Goal: Check status: Check status

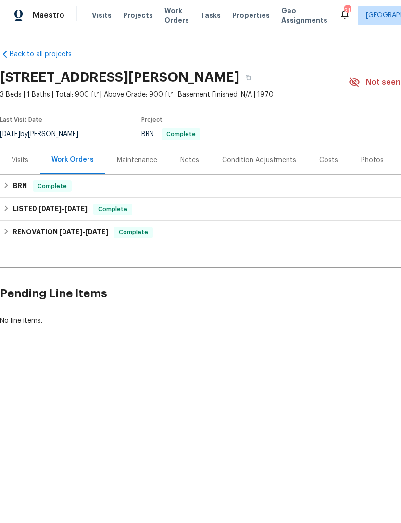
click at [367, 165] on div "Photos" at bounding box center [372, 160] width 23 height 10
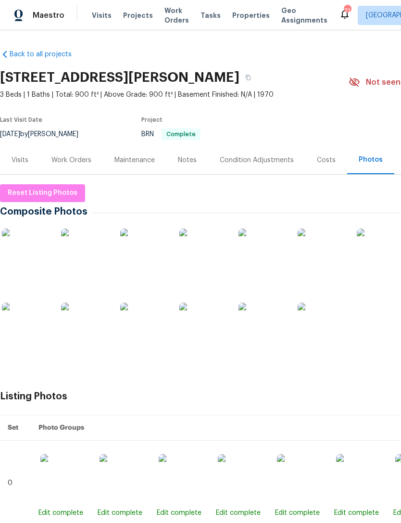
click at [24, 258] on img at bounding box center [26, 253] width 48 height 48
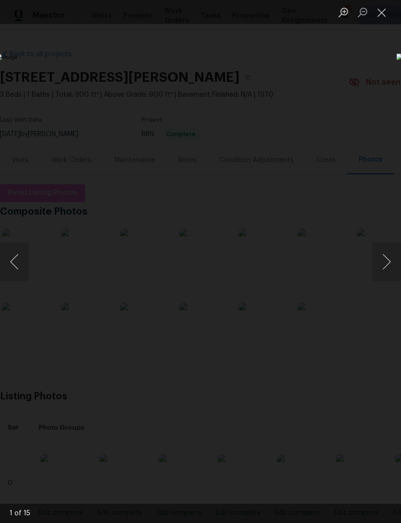
click at [382, 268] on button "Next image" at bounding box center [386, 261] width 29 height 38
click at [382, 265] on button "Next image" at bounding box center [386, 261] width 29 height 38
click at [383, 263] on button "Next image" at bounding box center [386, 261] width 29 height 38
click at [381, 263] on button "Next image" at bounding box center [386, 261] width 29 height 38
click at [384, 264] on button "Next image" at bounding box center [386, 261] width 29 height 38
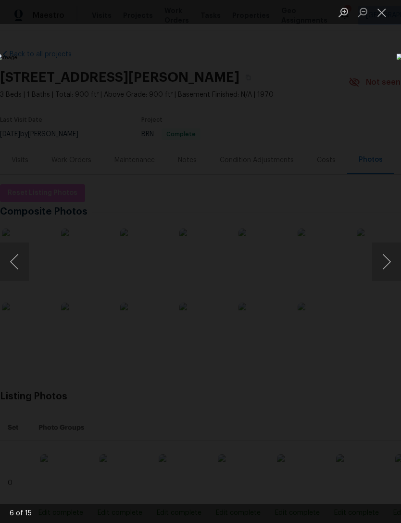
click at [382, 265] on button "Next image" at bounding box center [386, 261] width 29 height 38
click at [381, 267] on button "Next image" at bounding box center [386, 261] width 29 height 38
click at [382, 268] on button "Next image" at bounding box center [386, 261] width 29 height 38
click at [382, 267] on button "Next image" at bounding box center [386, 261] width 29 height 38
click at [384, 265] on button "Next image" at bounding box center [386, 261] width 29 height 38
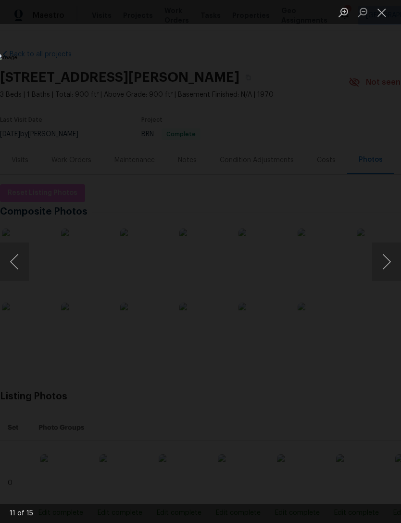
click at [384, 264] on button "Next image" at bounding box center [386, 261] width 29 height 38
click at [384, 260] on button "Next image" at bounding box center [386, 261] width 29 height 38
click at [382, 262] on button "Next image" at bounding box center [386, 261] width 29 height 38
click at [385, 262] on button "Next image" at bounding box center [386, 261] width 29 height 38
click at [384, 270] on button "Next image" at bounding box center [386, 261] width 29 height 38
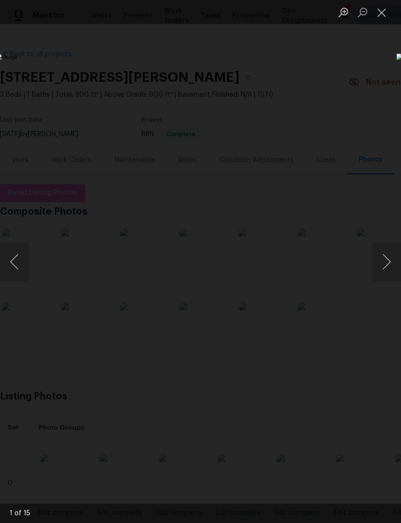
click at [377, 18] on button "Close lightbox" at bounding box center [381, 12] width 19 height 17
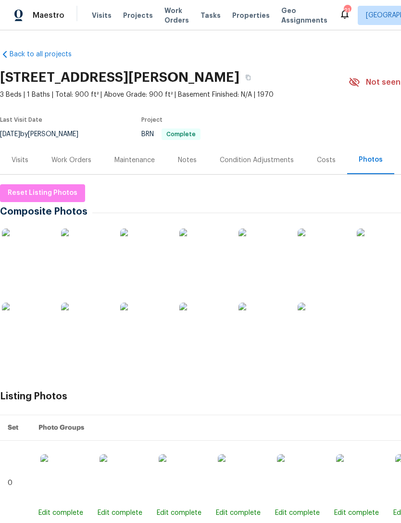
click at [72, 164] on div "Work Orders" at bounding box center [71, 160] width 63 height 28
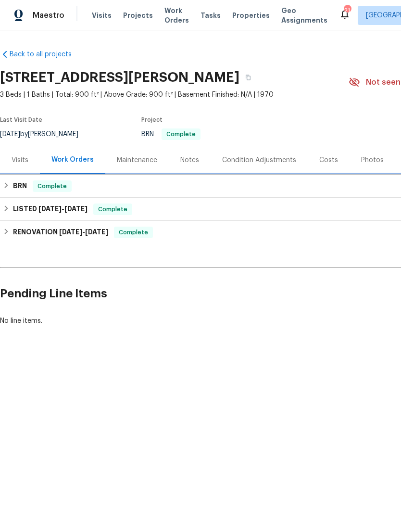
click at [16, 198] on div "BRN Complete" at bounding box center [272, 186] width 544 height 23
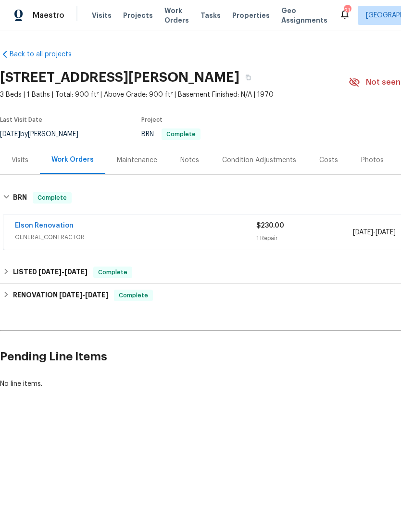
click at [199, 242] on span "GENERAL_CONTRACTOR" at bounding box center [136, 237] width 242 height 10
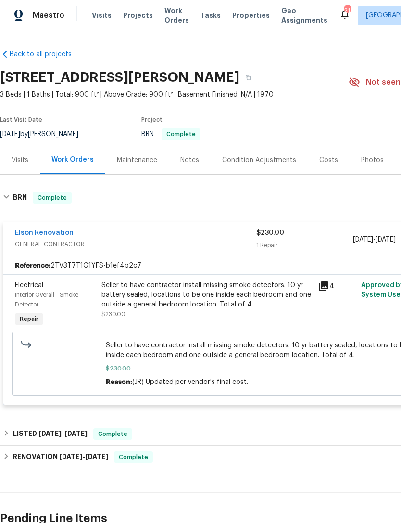
click at [20, 165] on div "Visits" at bounding box center [20, 160] width 17 height 10
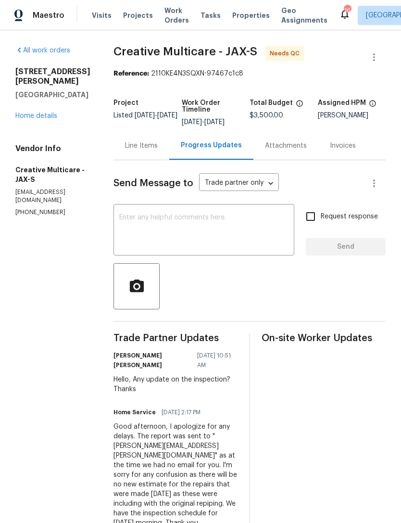
click at [53, 113] on link "Home details" at bounding box center [36, 116] width 42 height 7
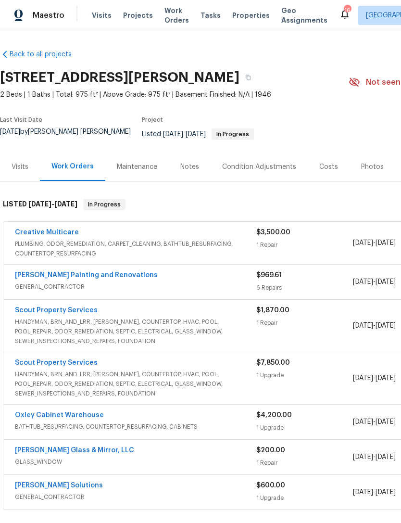
click at [40, 243] on span "PLUMBING, ODOR_REMEDIATION, CARPET_CLEANING, BATHTUB_RESURFACING, COUNTERTOP_RE…" at bounding box center [136, 248] width 242 height 19
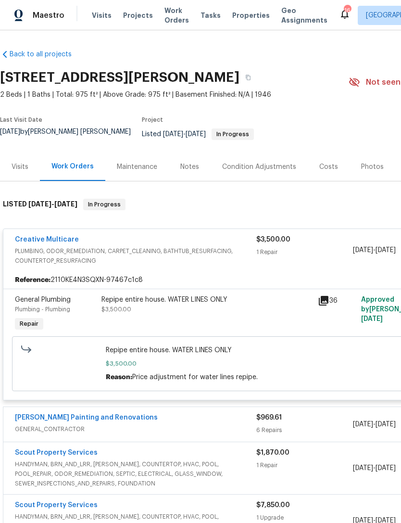
click at [46, 242] on link "Creative Multicare" at bounding box center [47, 239] width 64 height 7
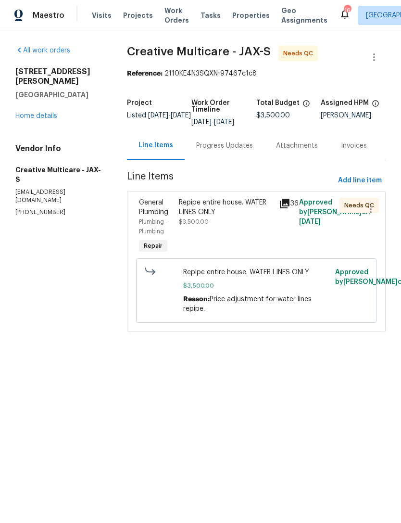
click at [239, 151] on div "Progress Updates" at bounding box center [224, 146] width 57 height 10
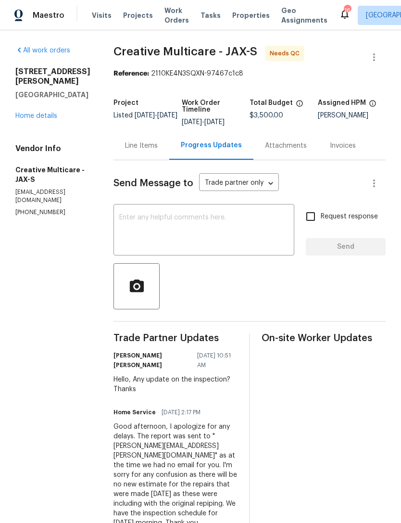
click at [35, 118] on link "Home details" at bounding box center [36, 116] width 42 height 7
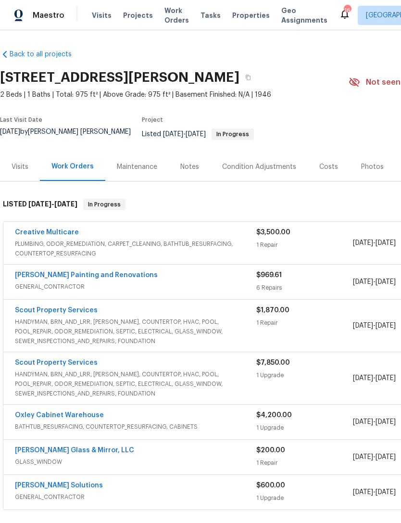
click at [53, 232] on link "Creative Multicare" at bounding box center [47, 232] width 64 height 7
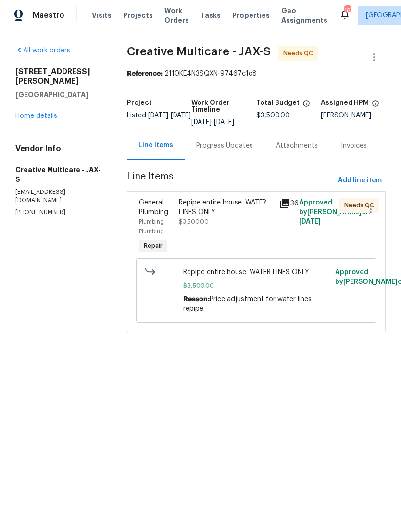
click at [229, 151] on div "Progress Updates" at bounding box center [224, 146] width 57 height 10
